Goal: Contribute content: Add original content to the website for others to see

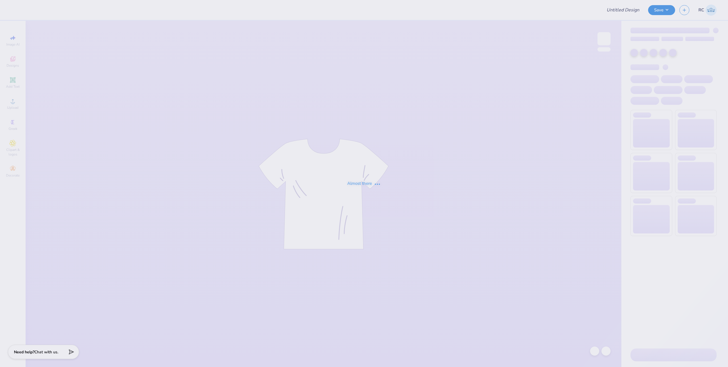
type input "BXO Fall Rush Rev 3"
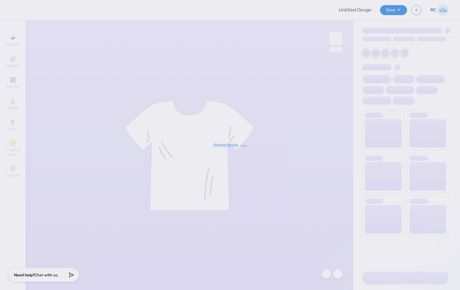
type input "Theta Chi F25 Fish Shirt"
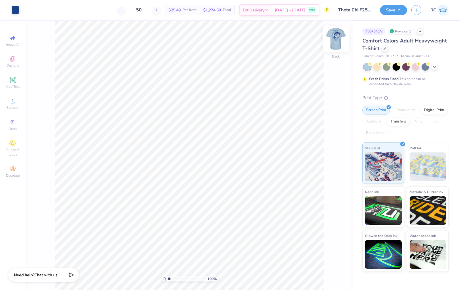
click at [333, 36] on img at bounding box center [335, 38] width 23 height 23
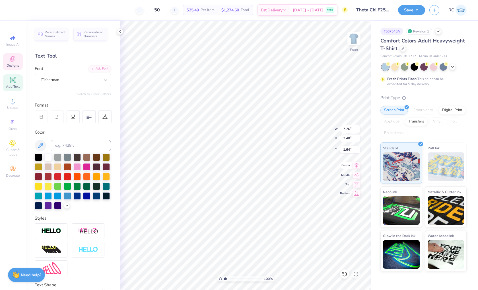
click at [357, 165] on icon at bounding box center [357, 165] width 8 height 7
type input "10.05"
type input "10.34"
type input "4.11"
type input "11.90"
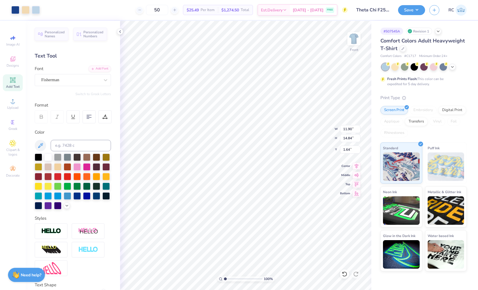
type input "14.84"
type input "1.64"
type input "11.90"
type input "14.84"
type input "1.64"
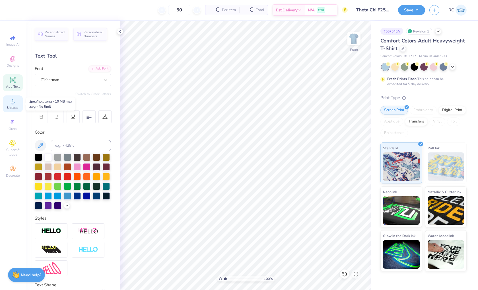
click at [15, 107] on span "Upload" at bounding box center [12, 107] width 11 height 5
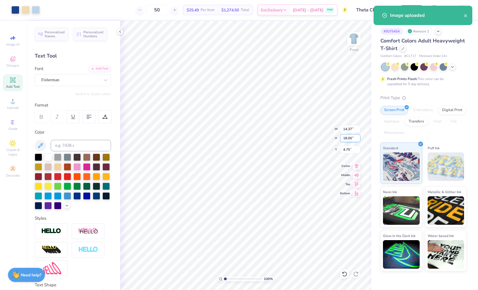
click at [351, 137] on input "18.00" at bounding box center [350, 138] width 20 height 8
type input "15"
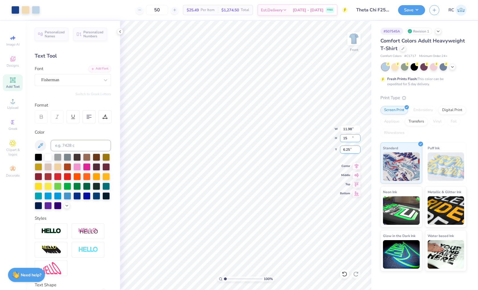
type input "11.98"
type input "15.00"
click at [352, 150] on input "6.25" at bounding box center [350, 149] width 20 height 8
type input "3.00"
click at [358, 164] on icon at bounding box center [357, 165] width 4 height 5
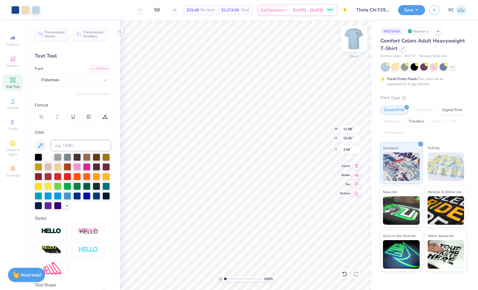
click at [355, 40] on img at bounding box center [354, 38] width 23 height 23
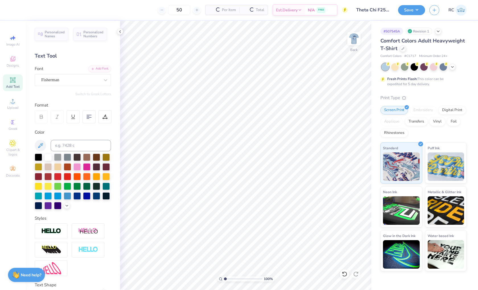
click at [19, 87] on span "Add Text" at bounding box center [13, 86] width 14 height 5
click at [13, 105] on span "Upload" at bounding box center [12, 107] width 11 height 5
click at [11, 108] on span "Upload" at bounding box center [12, 107] width 11 height 5
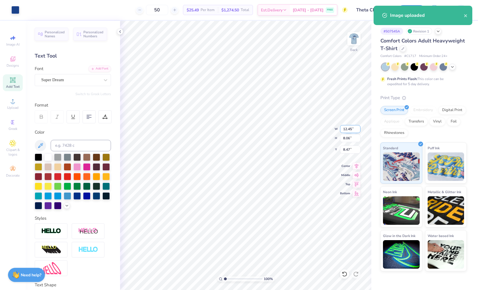
click at [352, 130] on input "12.45" at bounding box center [350, 129] width 20 height 8
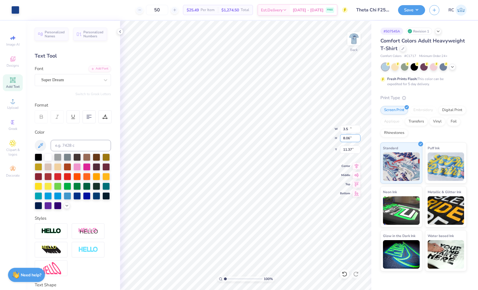
type input "3.50"
type input "2.27"
type input "3.00"
click at [417, 11] on button "Save" at bounding box center [411, 9] width 27 height 10
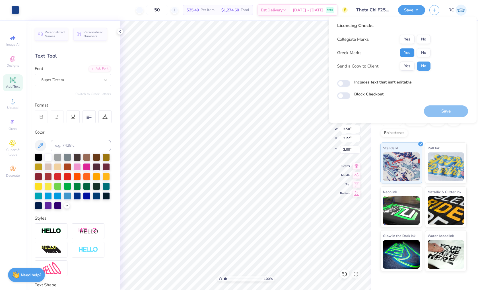
click at [413, 55] on button "Yes" at bounding box center [407, 52] width 15 height 9
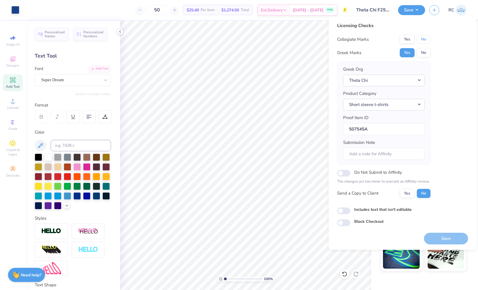
click at [426, 38] on button "No" at bounding box center [424, 39] width 14 height 9
click at [408, 194] on button "Yes" at bounding box center [407, 193] width 15 height 9
click at [455, 73] on div "Licensing Checks Collegiate Marks Yes No Greek Marks Yes No Greek Org Theta Chi…" at bounding box center [402, 124] width 131 height 204
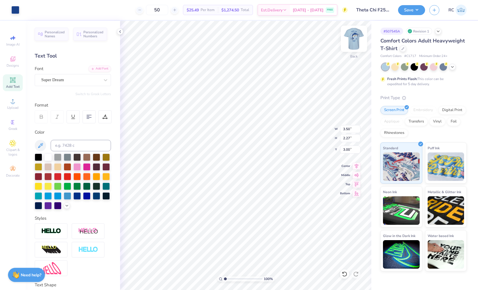
click at [356, 40] on img at bounding box center [354, 38] width 23 height 23
click at [121, 30] on icon at bounding box center [120, 31] width 5 height 5
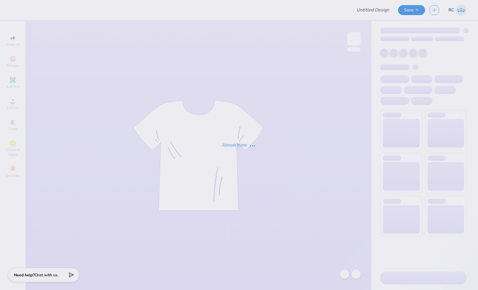
type input "BXO Fall Rush Rev 3"
